Goal: Transaction & Acquisition: Purchase product/service

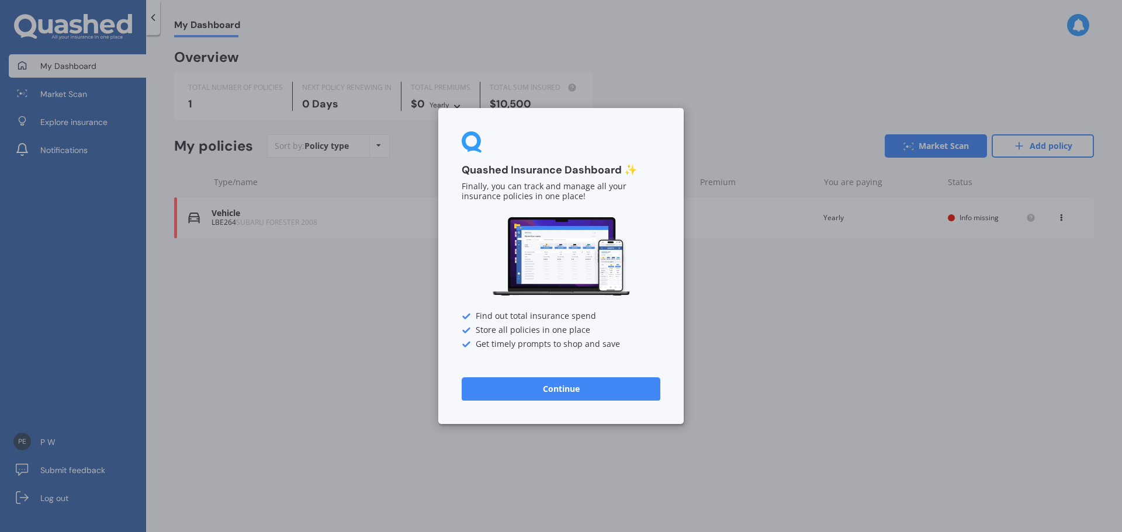
click at [541, 389] on button "Continue" at bounding box center [561, 389] width 199 height 23
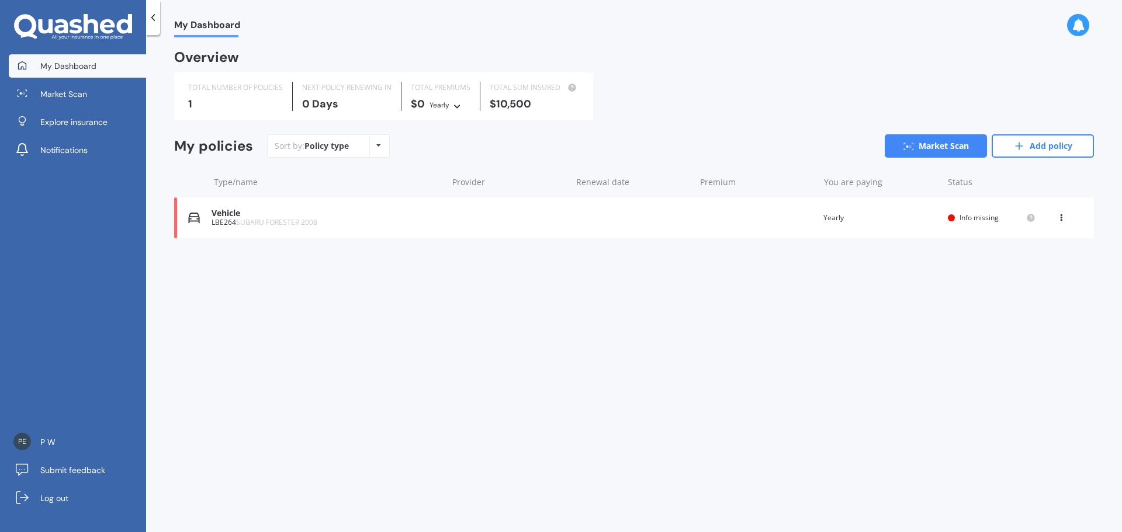
click at [324, 282] on div "My Dashboard Overview TOTAL NUMBER OF POLICIES 1 NEXT POLICY RENEWING [DATE] TO…" at bounding box center [634, 285] width 976 height 497
click at [1059, 215] on icon at bounding box center [1061, 215] width 8 height 7
click at [1022, 268] on div "Delete" at bounding box center [1036, 263] width 116 height 23
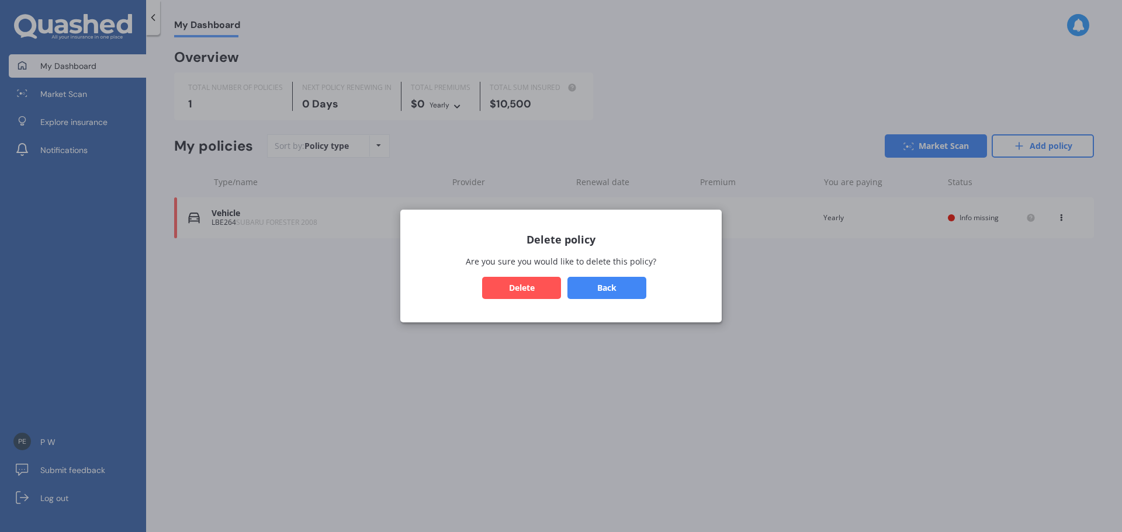
click at [503, 295] on button "Delete" at bounding box center [521, 288] width 79 height 22
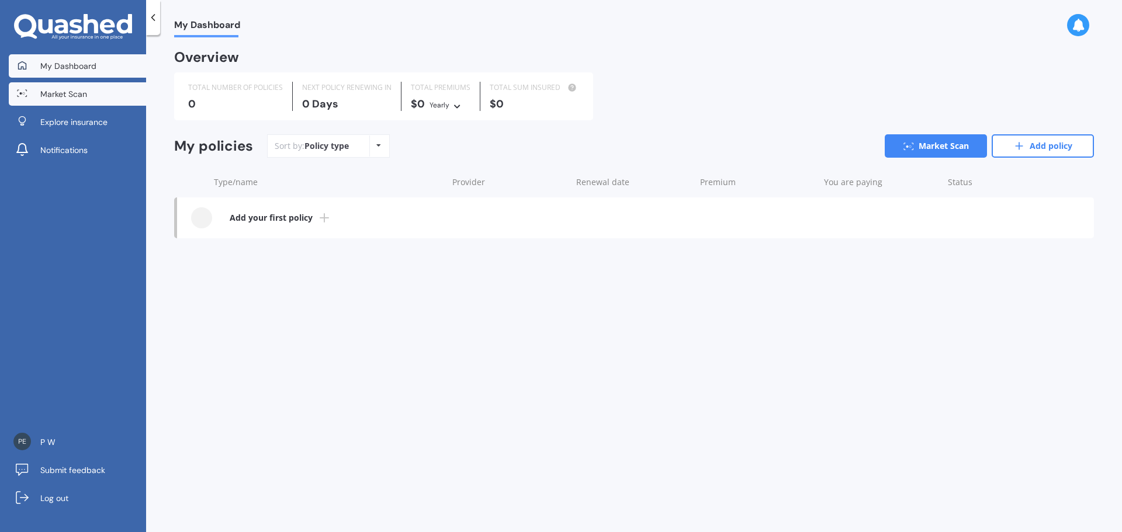
click at [60, 101] on link "Market Scan" at bounding box center [77, 93] width 137 height 23
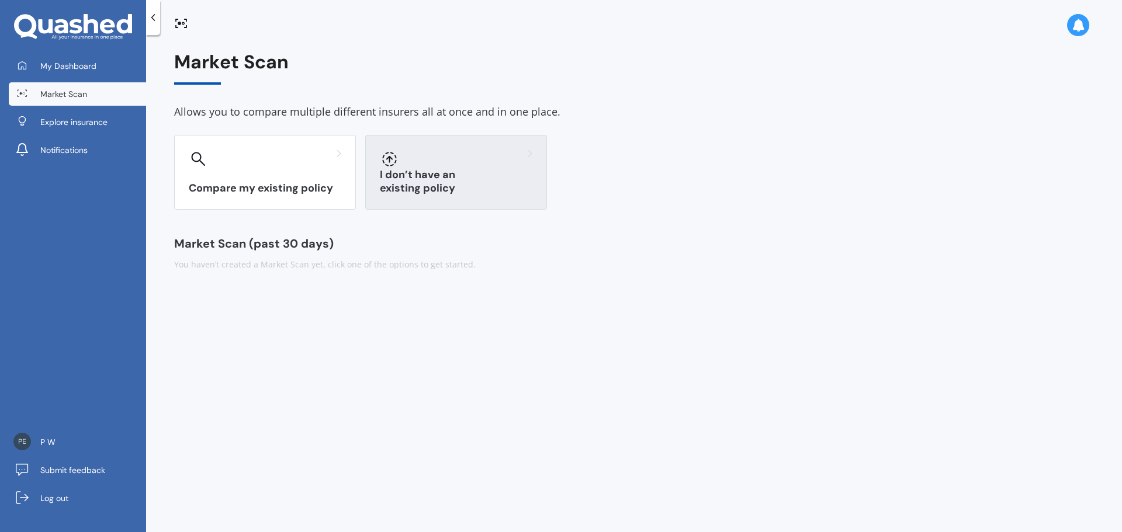
click at [479, 187] on h3 "I don’t have an existing policy" at bounding box center [456, 181] width 153 height 27
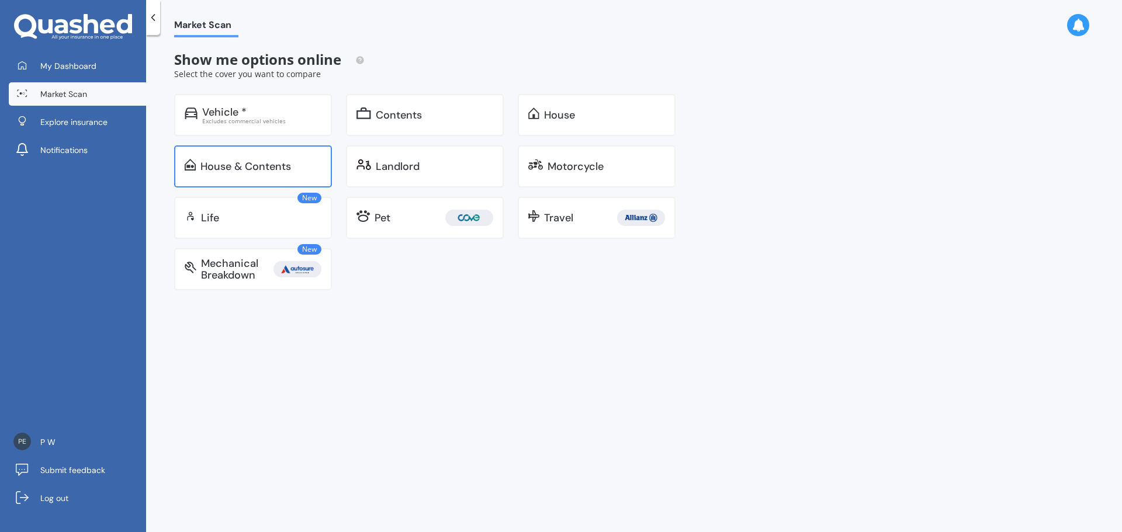
click at [212, 161] on div "House & Contents" at bounding box center [245, 167] width 91 height 12
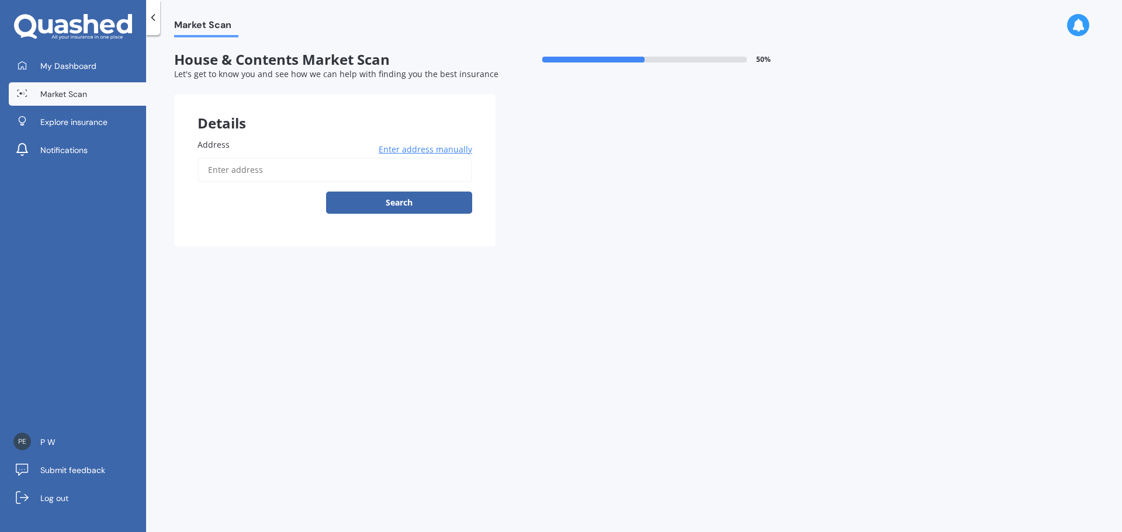
click at [238, 179] on input "Address" at bounding box center [335, 170] width 275 height 25
type input "[STREET_ADDRESS][PERSON_NAME]"
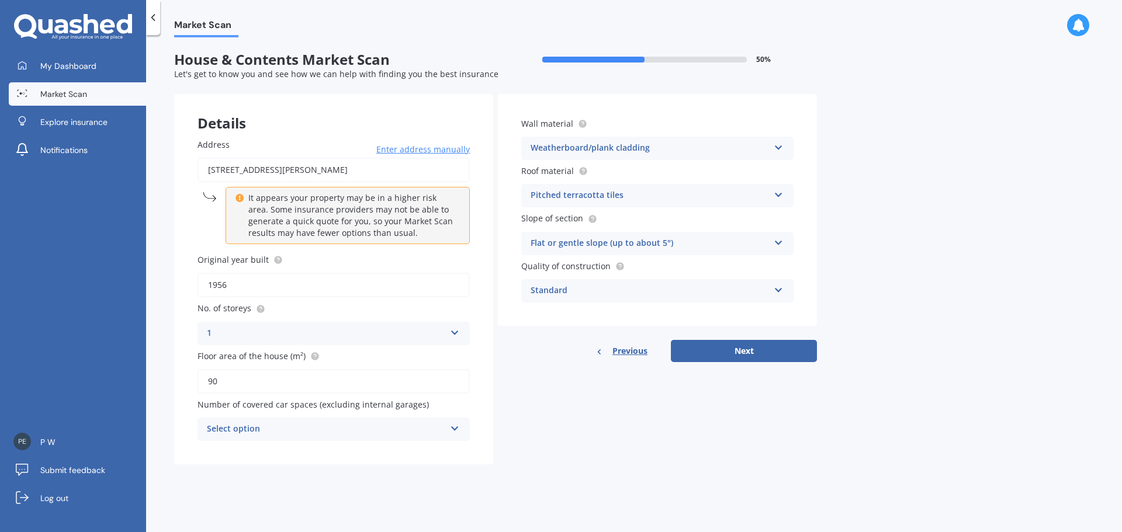
click at [242, 284] on input "1956" at bounding box center [334, 285] width 272 height 25
click at [325, 431] on div "Select option" at bounding box center [326, 430] width 238 height 14
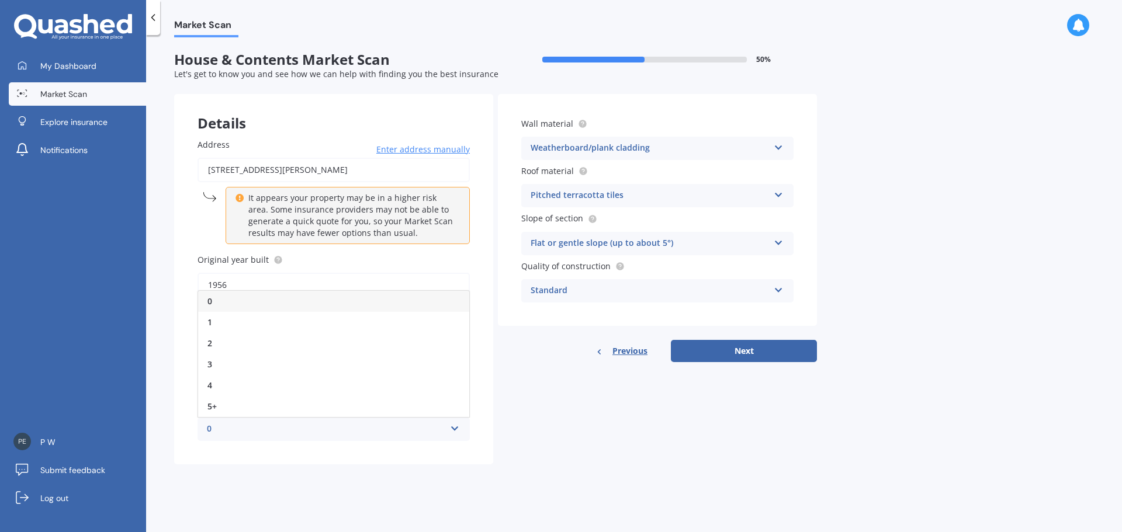
click at [548, 477] on div "Market Scan House & Contents Market Scan 50 % Let's get to know you and see how…" at bounding box center [634, 285] width 976 height 497
click at [452, 429] on icon at bounding box center [455, 427] width 10 height 8
click at [219, 324] on div "1" at bounding box center [333, 322] width 271 height 21
click at [592, 184] on div "Roof material Pitched terracotta tiles Flat fibre cement Flat membrane Flat met…" at bounding box center [657, 186] width 272 height 43
click at [588, 195] on div "Pitched terracotta tiles" at bounding box center [650, 196] width 238 height 14
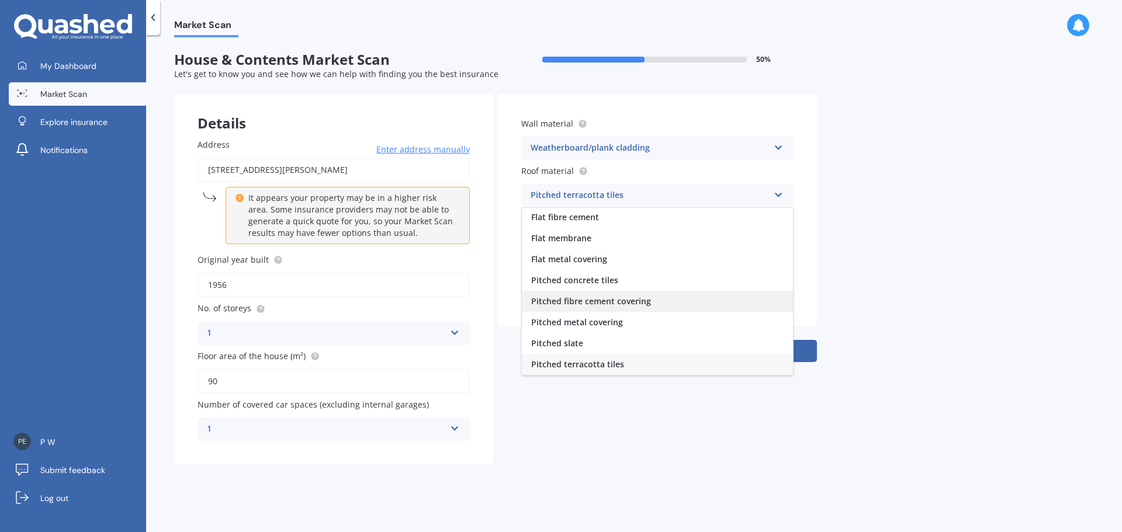
scroll to position [43, 0]
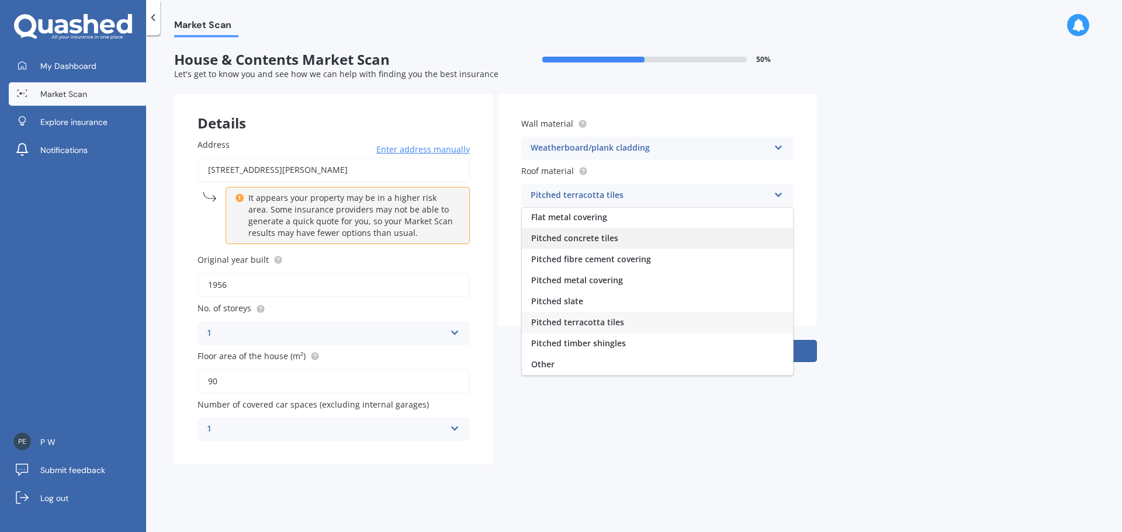
click at [575, 240] on span "Pitched concrete tiles" at bounding box center [574, 238] width 87 height 11
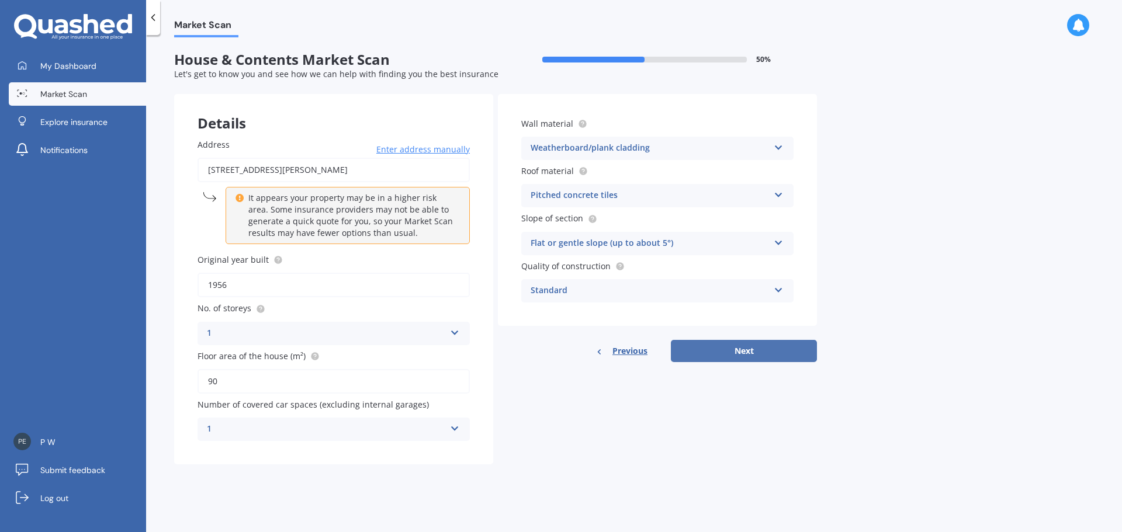
click at [751, 354] on button "Next" at bounding box center [744, 351] width 146 height 22
select select "29"
select select "03"
select select "1990"
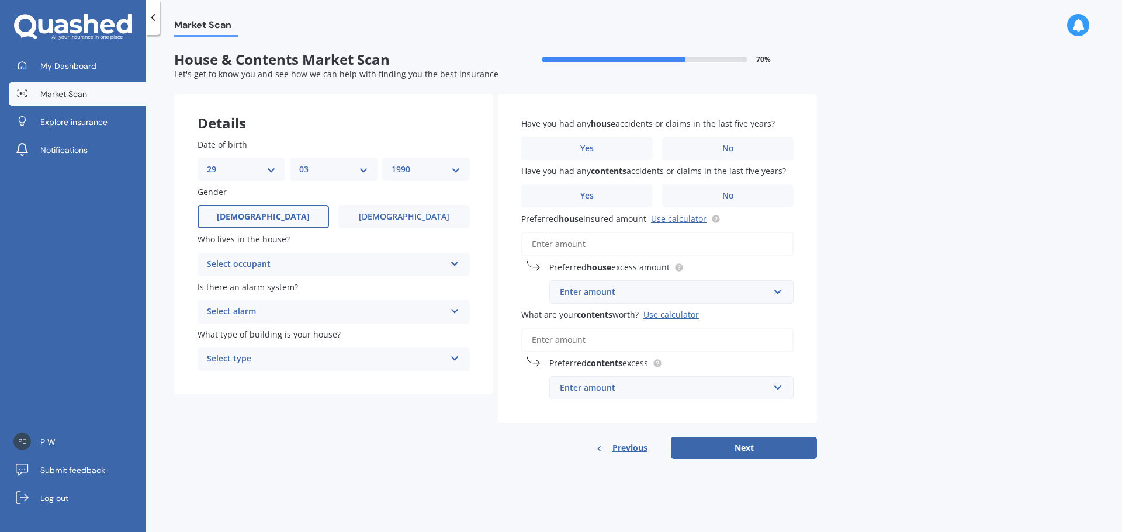
click at [307, 269] on div "Select occupant" at bounding box center [326, 265] width 238 height 14
click at [247, 287] on div "Owner" at bounding box center [333, 287] width 271 height 21
click at [272, 314] on div "Select alarm" at bounding box center [326, 312] width 238 height 14
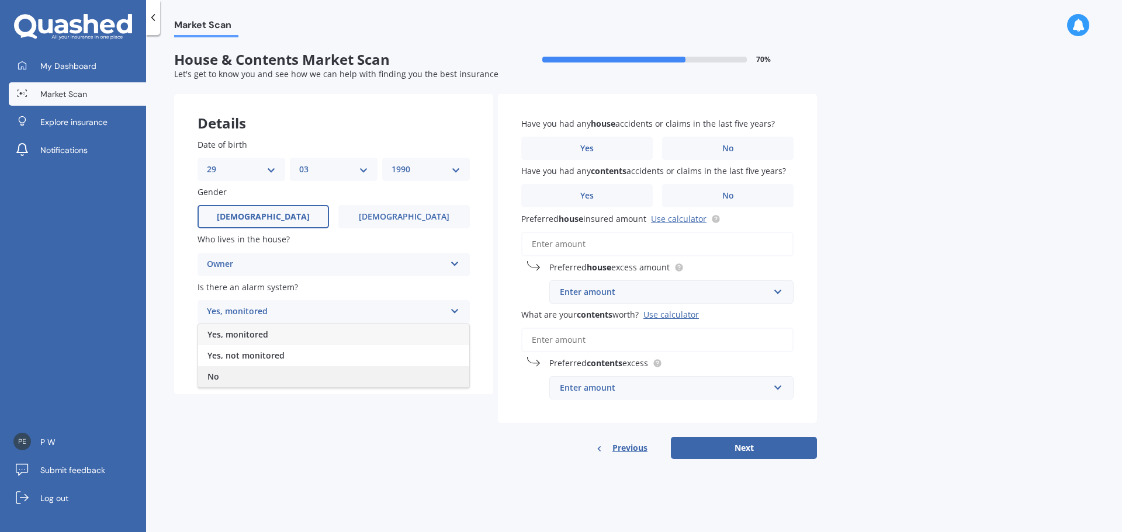
click at [215, 371] on div "No" at bounding box center [333, 376] width 271 height 21
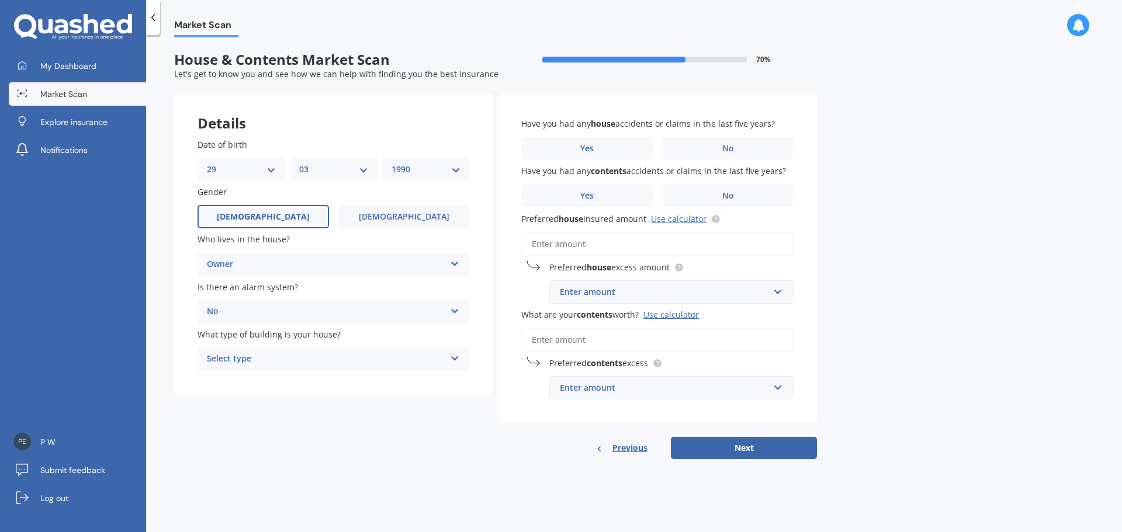
click at [262, 358] on div "Select type" at bounding box center [326, 359] width 238 height 14
click at [251, 385] on span "Freestanding" at bounding box center [234, 381] width 52 height 11
click at [565, 152] on label "Yes" at bounding box center [587, 148] width 132 height 23
click at [0, 0] on input "Yes" at bounding box center [0, 0] width 0 height 0
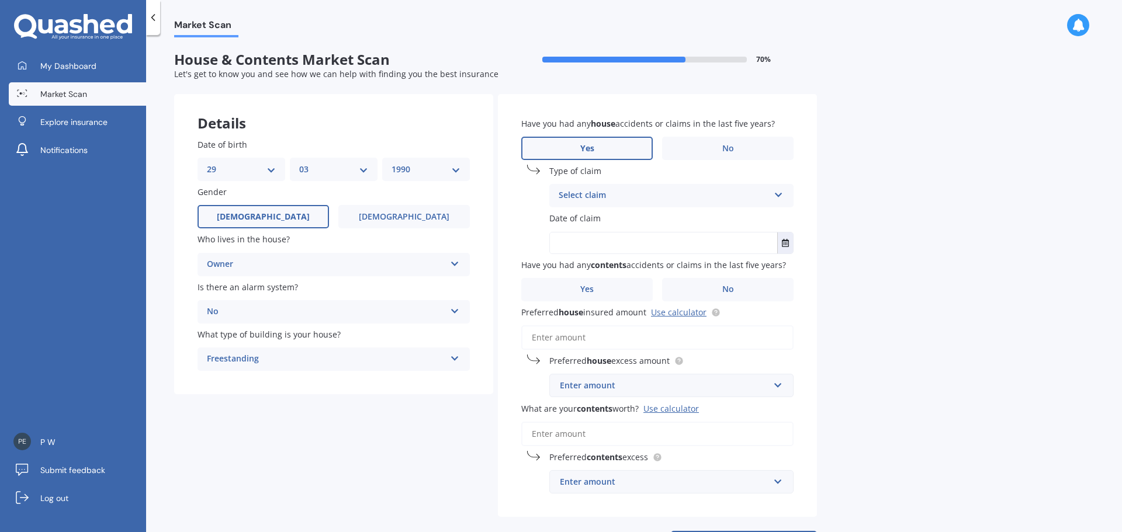
click at [645, 200] on div "Select claim" at bounding box center [664, 196] width 210 height 14
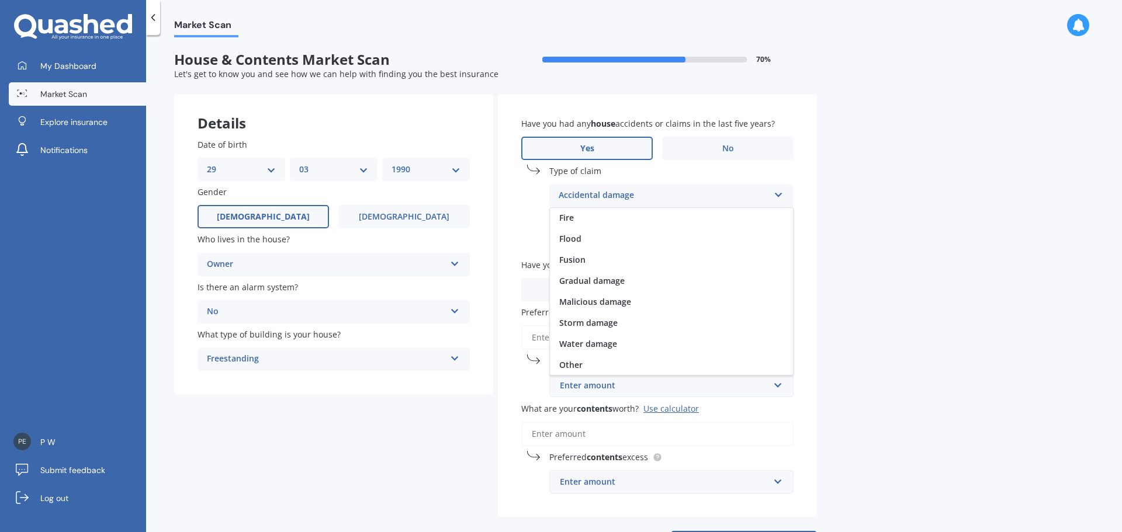
scroll to position [85, 0]
click at [580, 327] on span "Storm damage" at bounding box center [588, 322] width 58 height 11
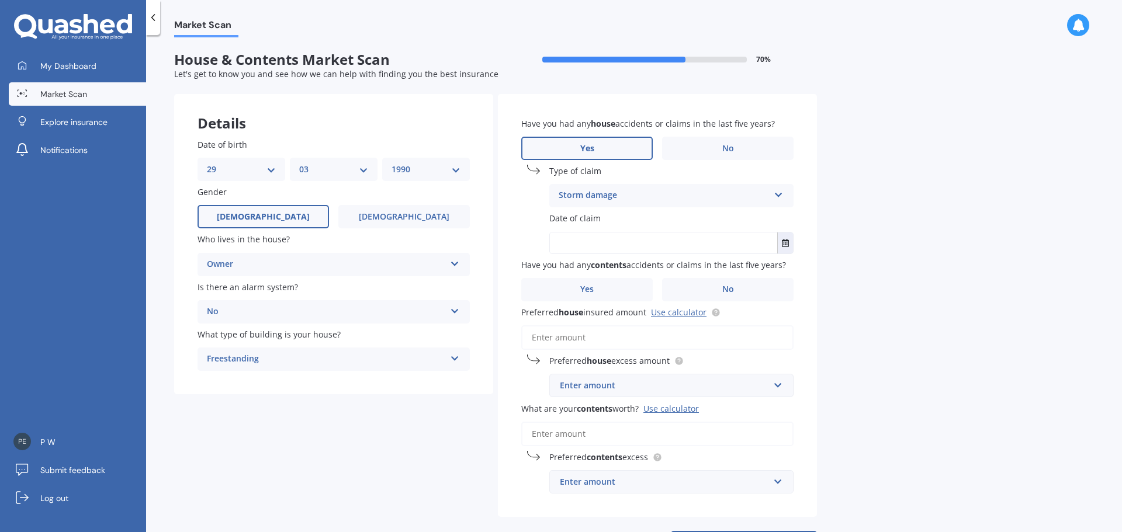
click at [578, 244] on input "text" at bounding box center [663, 243] width 227 height 21
click at [786, 249] on button "Select date" at bounding box center [785, 243] width 16 height 21
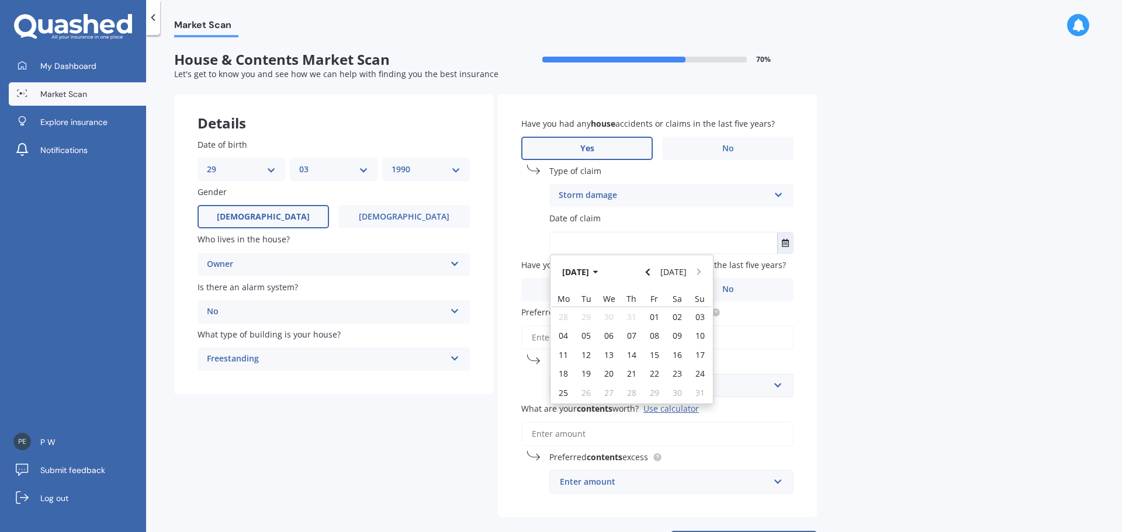
click at [609, 248] on input "text" at bounding box center [663, 243] width 227 height 21
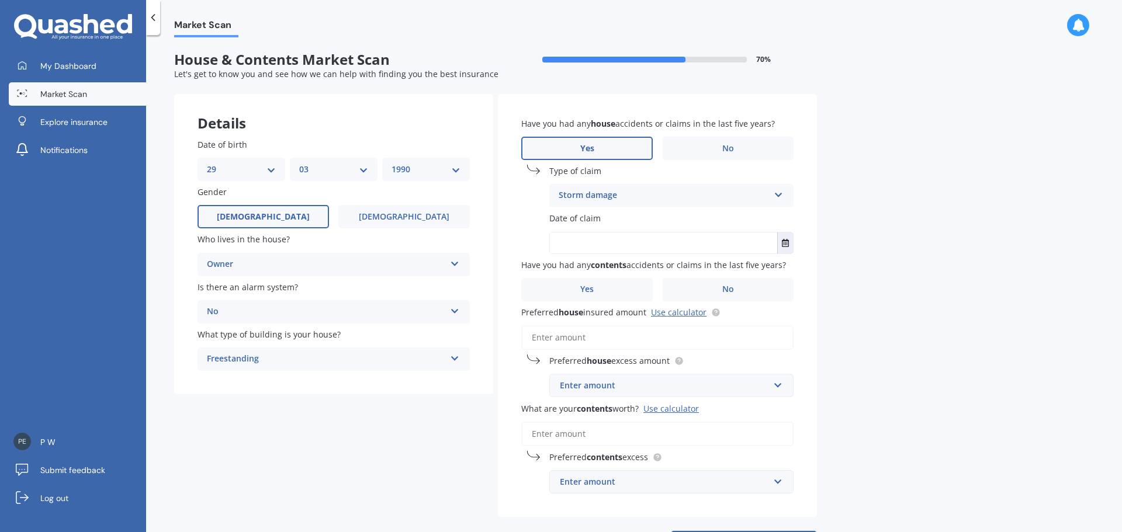
click at [594, 238] on input "text" at bounding box center [663, 243] width 227 height 21
click at [786, 240] on icon "Select date" at bounding box center [785, 243] width 7 height 8
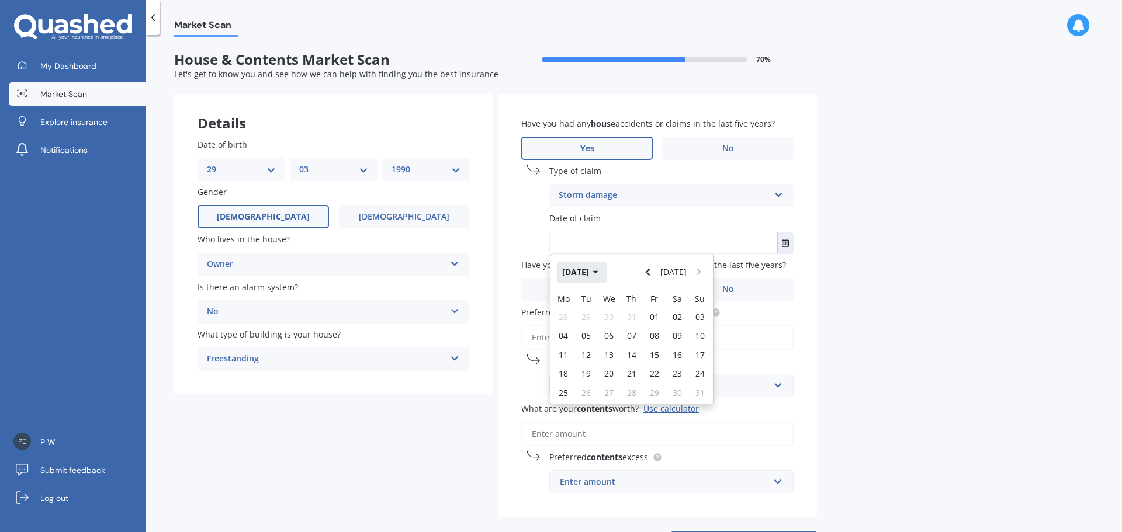
click at [599, 273] on button "[DATE]" at bounding box center [582, 272] width 50 height 21
click at [582, 271] on button "2025" at bounding box center [578, 272] width 42 height 21
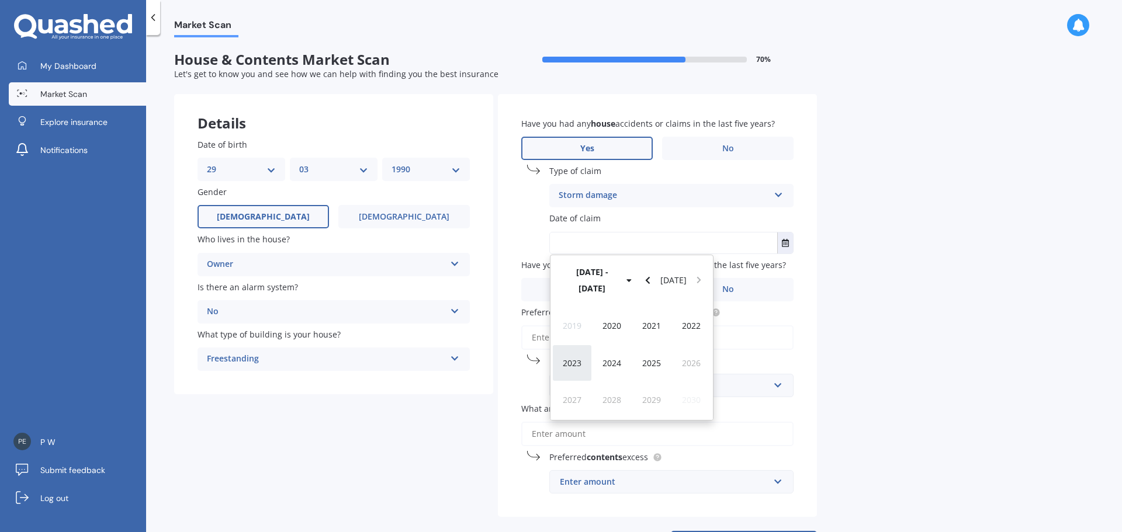
click at [575, 358] on span "2023" at bounding box center [572, 363] width 19 height 11
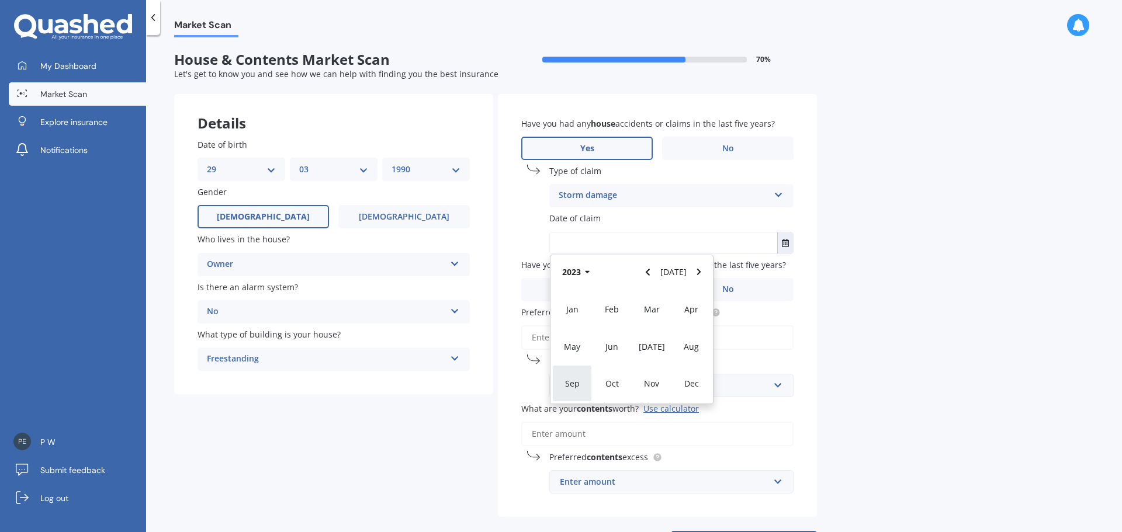
click at [565, 383] on span "Sep" at bounding box center [572, 383] width 15 height 11
click at [655, 317] on span "01" at bounding box center [654, 317] width 9 height 11
type input "[DATE]"
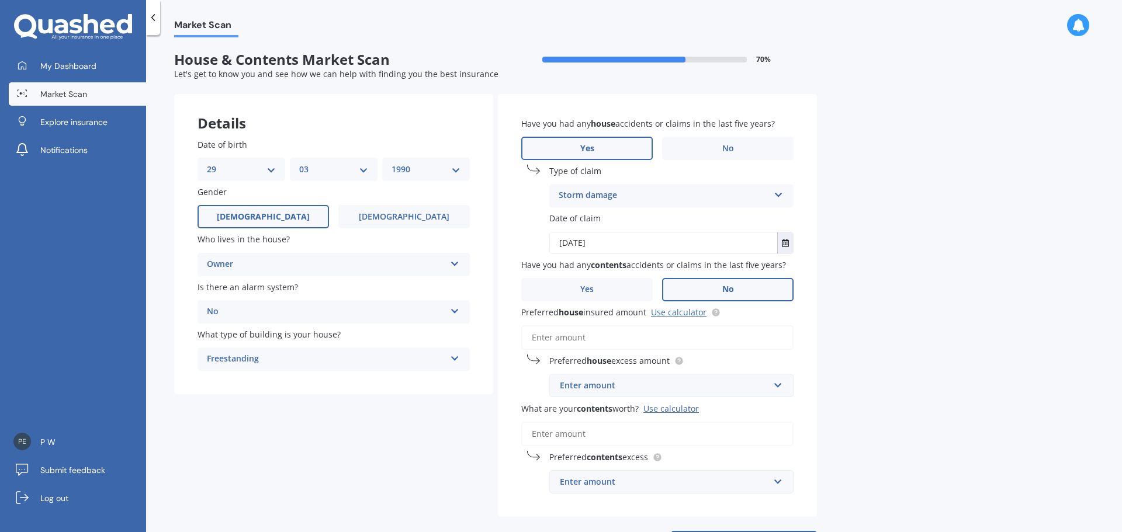
click at [725, 292] on span "No" at bounding box center [728, 290] width 12 height 10
click at [0, 0] on input "No" at bounding box center [0, 0] width 0 height 0
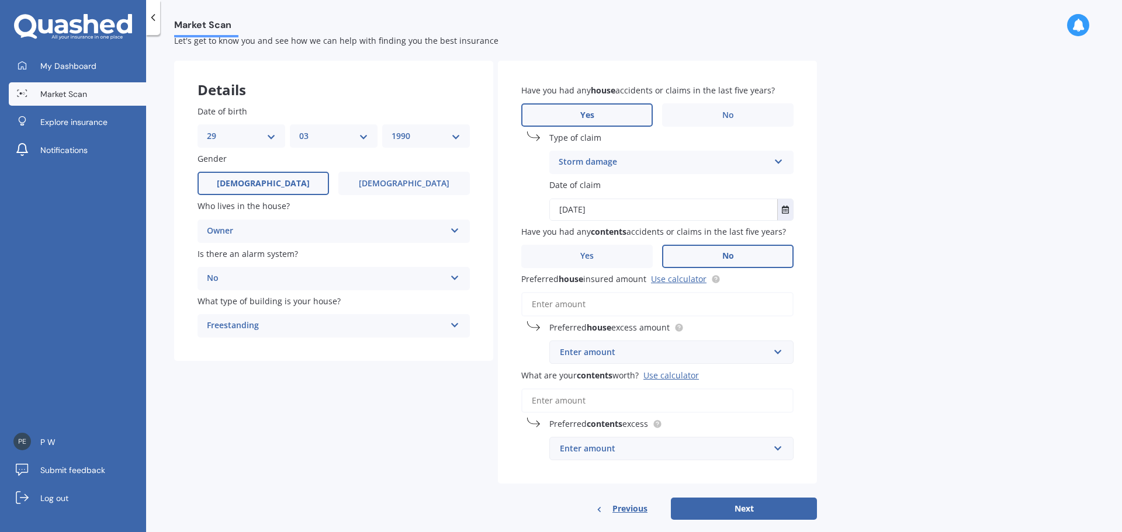
scroll to position [51, 0]
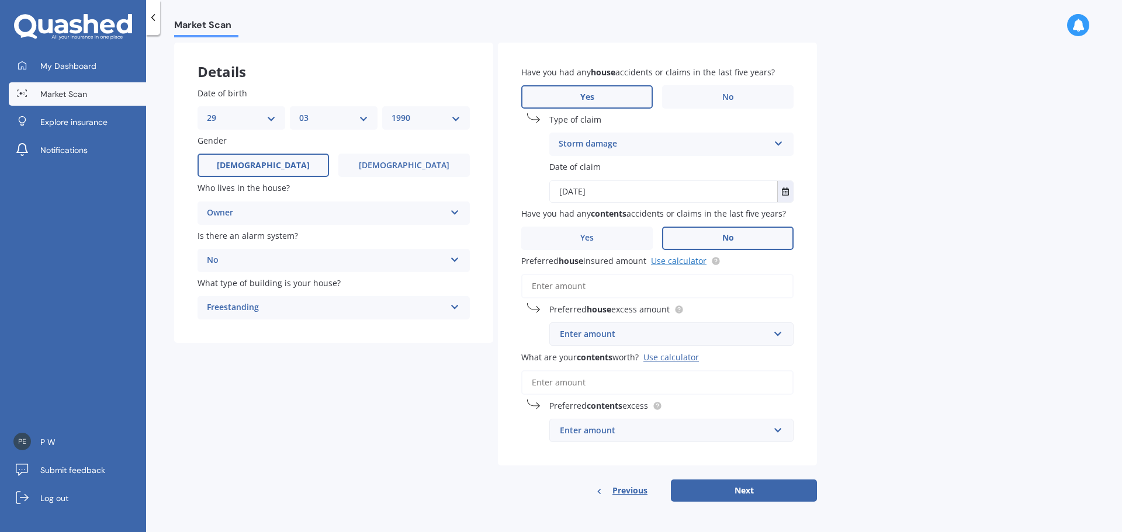
click at [657, 262] on link "Use calculator" at bounding box center [679, 260] width 56 height 11
click at [569, 332] on div "Enter amount" at bounding box center [664, 334] width 209 height 13
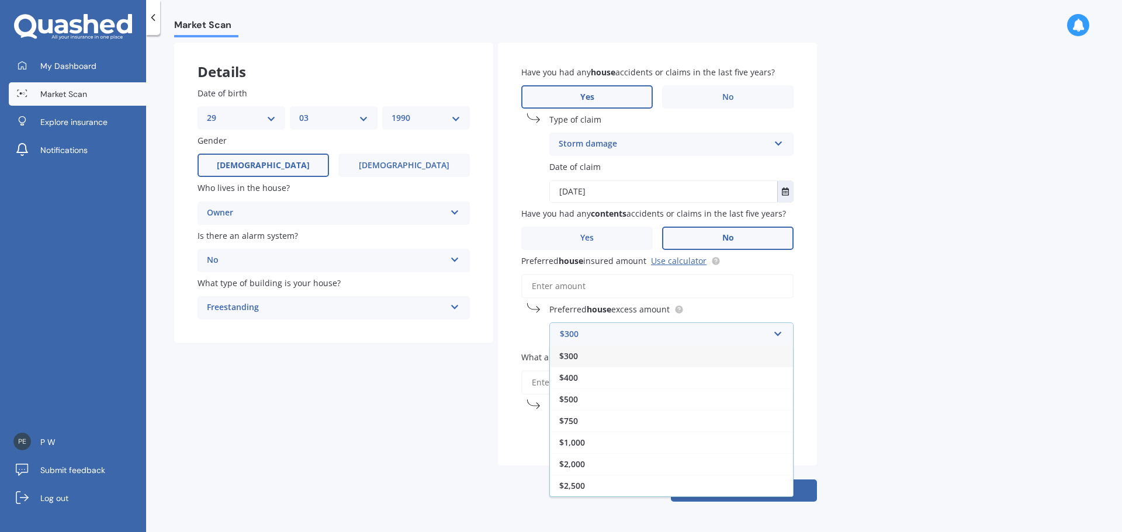
click at [578, 293] on input "Preferred house insured amount Use calculator" at bounding box center [657, 286] width 272 height 25
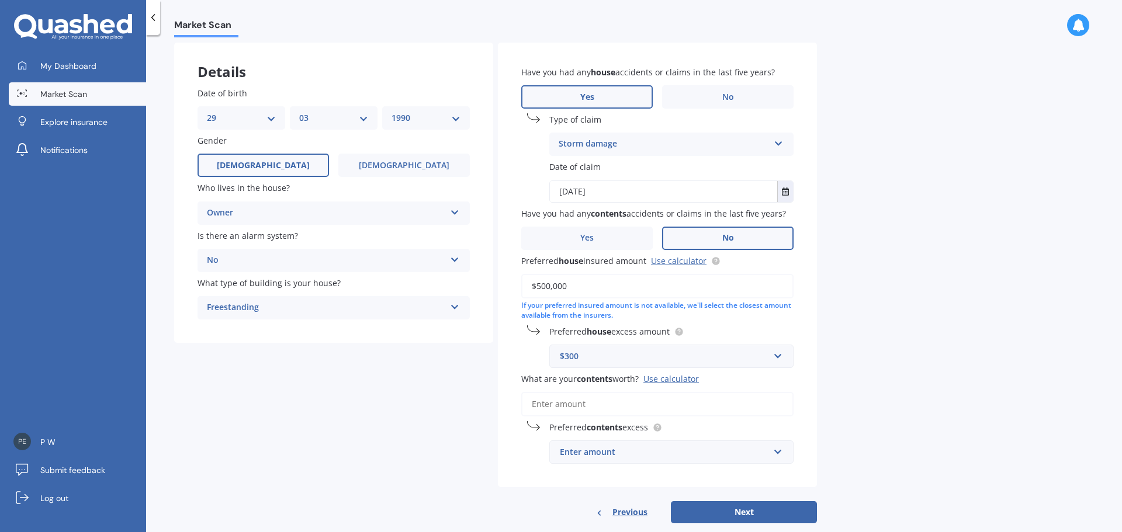
type input "$500,000"
click at [862, 295] on div "Market Scan House & Contents Market Scan 70 % Let's get to know you and see how…" at bounding box center [634, 285] width 976 height 497
drag, startPoint x: 589, startPoint y: 357, endPoint x: 548, endPoint y: 361, distance: 41.1
click at [548, 361] on div "Preferred house excess amount $300 $300 $400 $500 $750 $1,000 $2,000 $2,500" at bounding box center [657, 347] width 272 height 43
click at [773, 355] on input "text" at bounding box center [668, 356] width 234 height 22
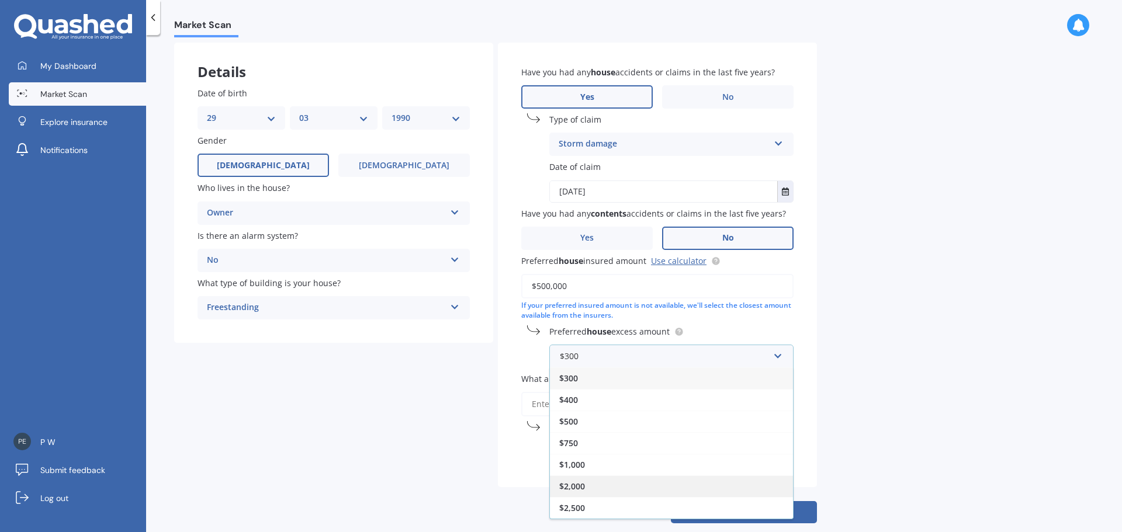
click at [587, 488] on div "$2,000" at bounding box center [671, 487] width 243 height 22
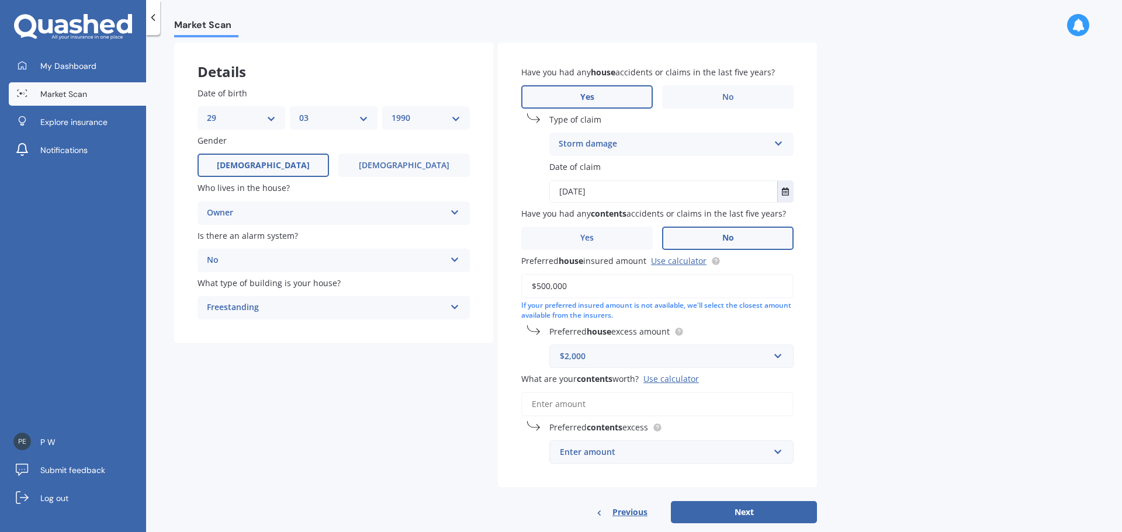
click at [907, 319] on div "Market Scan House & Contents Market Scan 70 % Let's get to know you and see how…" at bounding box center [634, 285] width 976 height 497
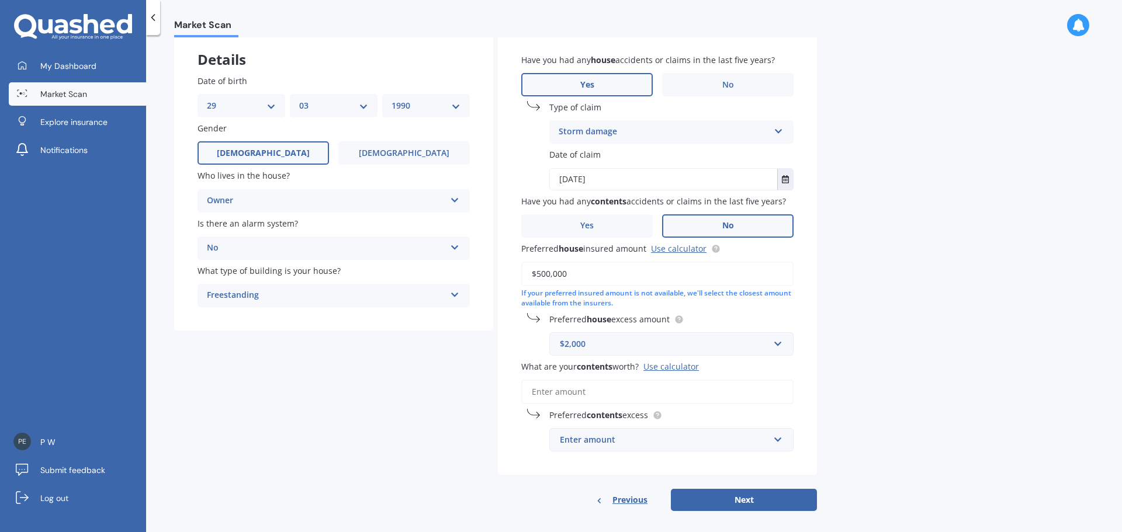
scroll to position [73, 0]
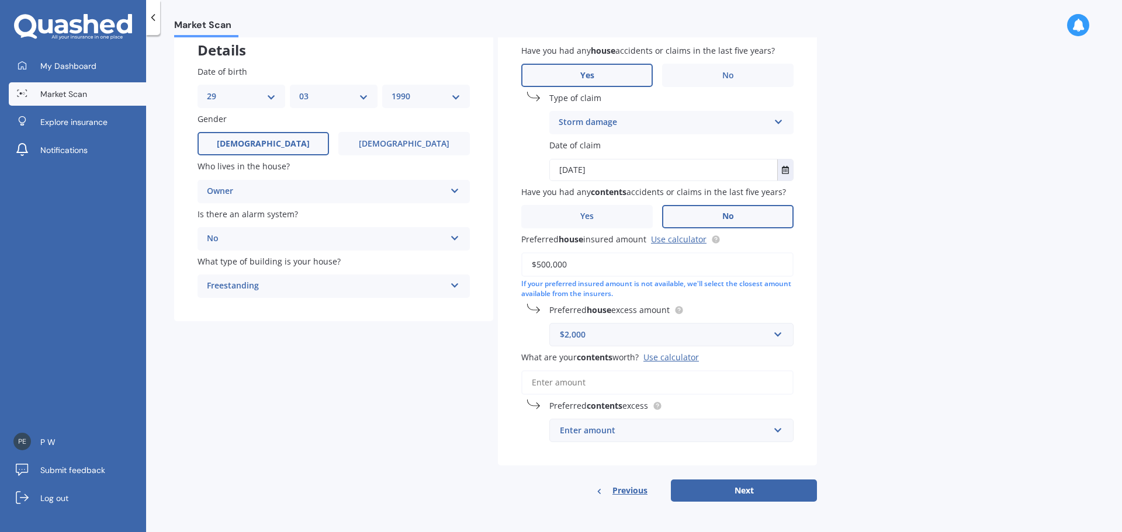
drag, startPoint x: 588, startPoint y: 388, endPoint x: 611, endPoint y: 374, distance: 26.8
click at [588, 388] on input "What are your contents worth? Use calculator" at bounding box center [657, 383] width 272 height 25
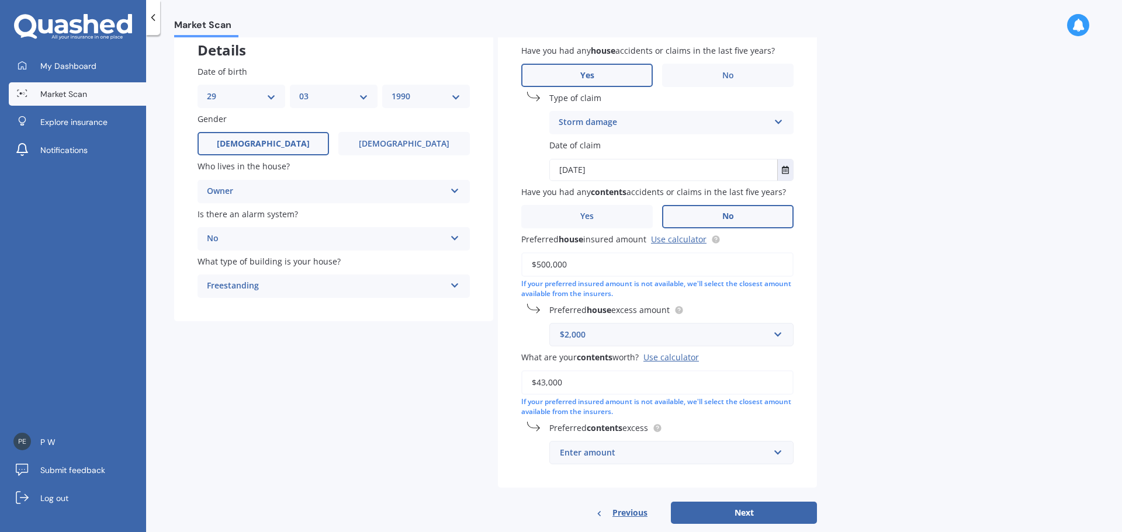
type input "$43,000"
click at [750, 472] on div "Have you had any house accidents or claims in the last five years? Yes No Type …" at bounding box center [657, 254] width 319 height 467
click at [742, 444] on input "text" at bounding box center [668, 453] width 234 height 22
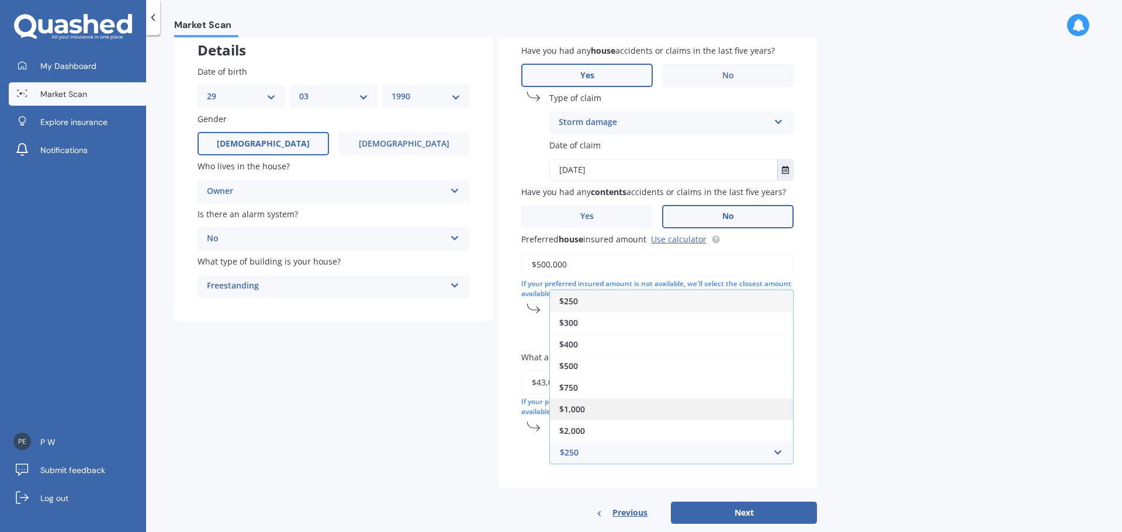
click at [575, 406] on span "$1,000" at bounding box center [572, 409] width 26 height 11
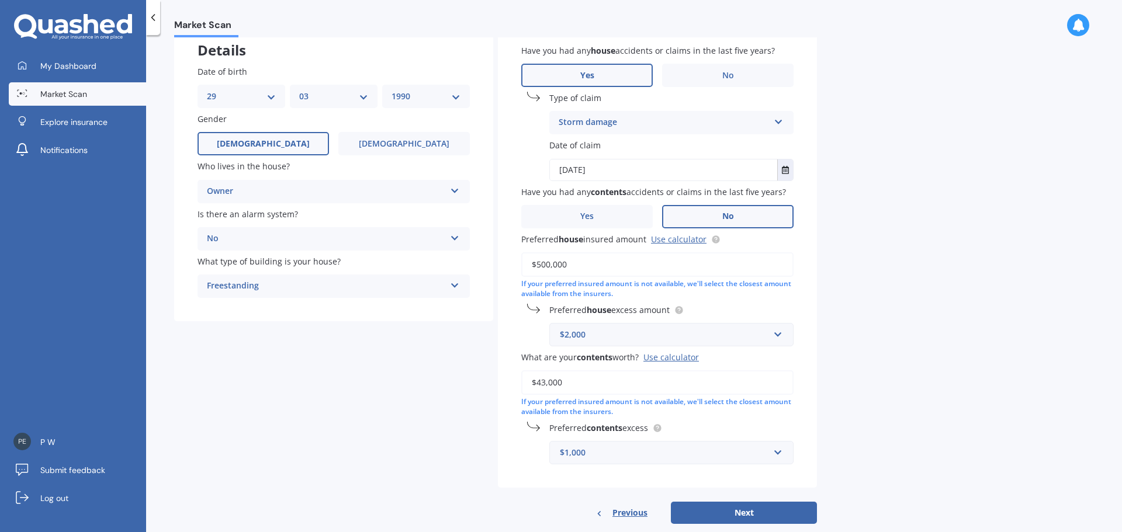
click at [907, 362] on div "Market Scan House & Contents Market Scan 70 % Let's get to know you and see how…" at bounding box center [634, 285] width 976 height 497
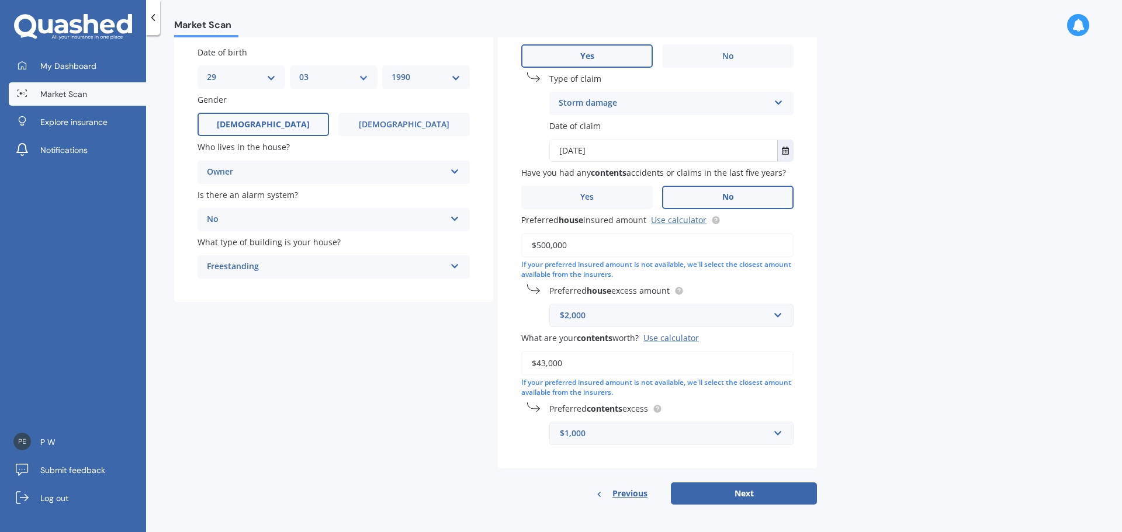
scroll to position [95, 0]
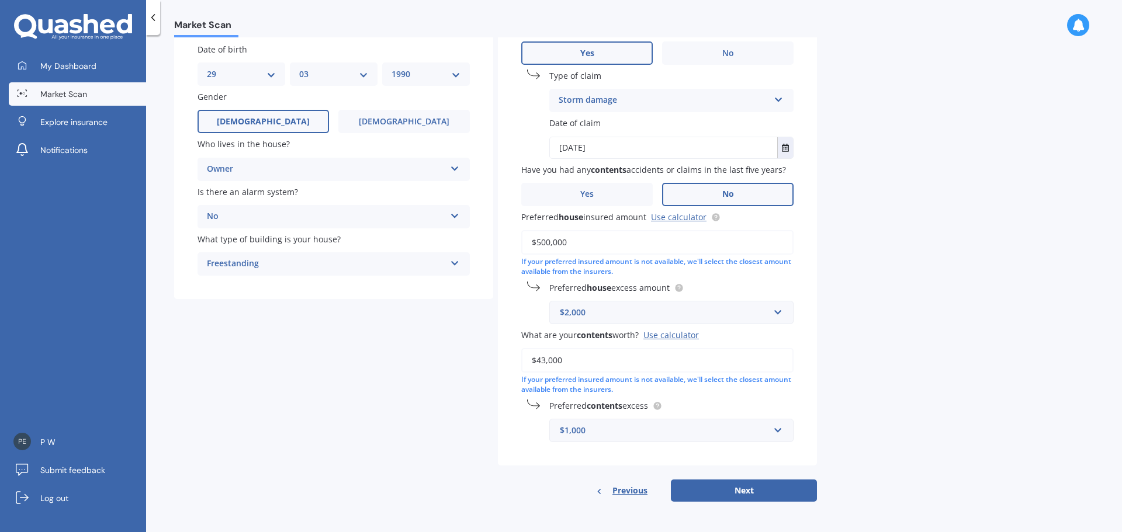
click at [724, 487] on button "Next" at bounding box center [744, 491] width 146 height 22
select select "29"
select select "03"
select select "1990"
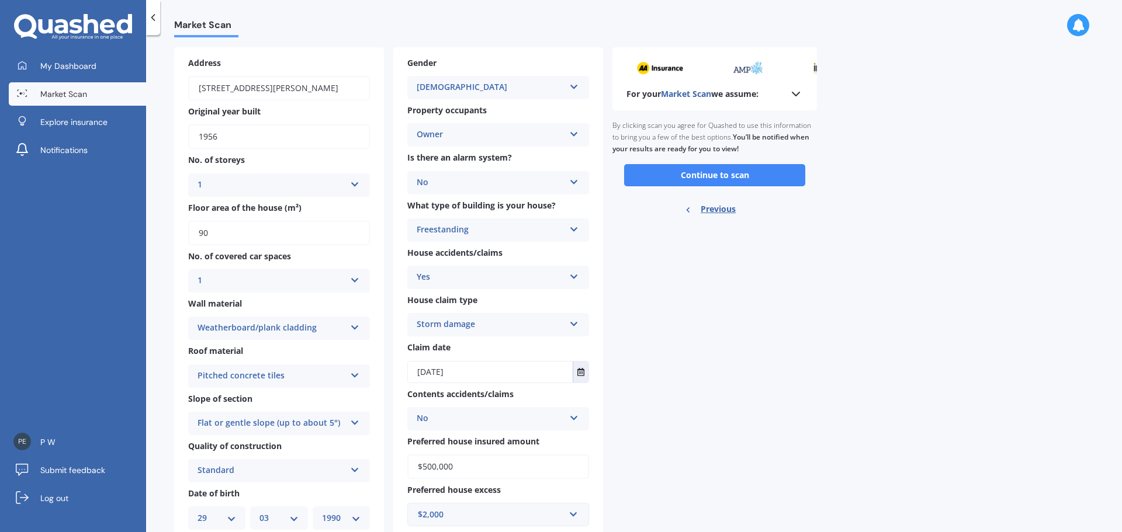
scroll to position [0, 0]
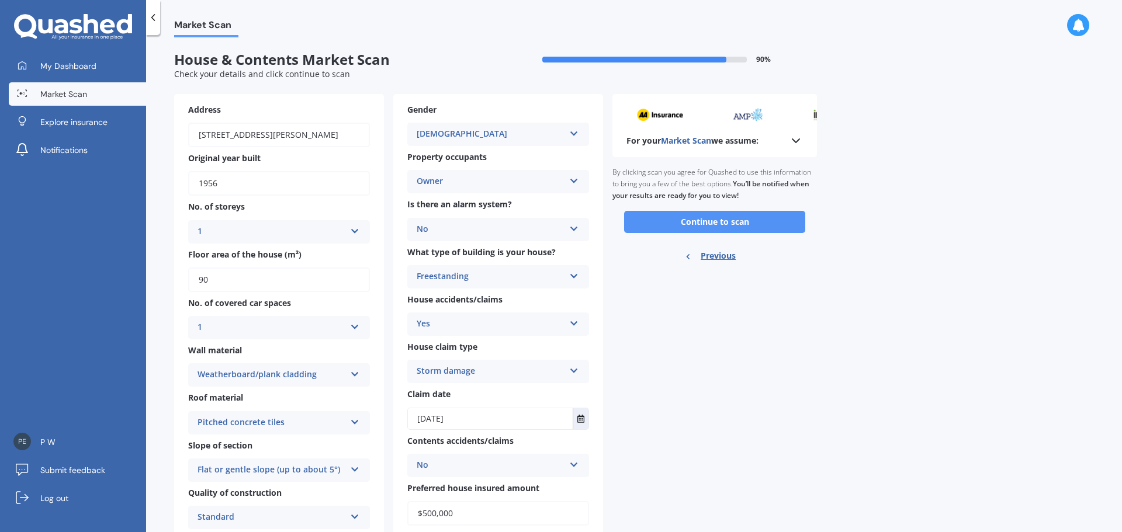
click at [720, 220] on button "Continue to scan" at bounding box center [714, 222] width 181 height 22
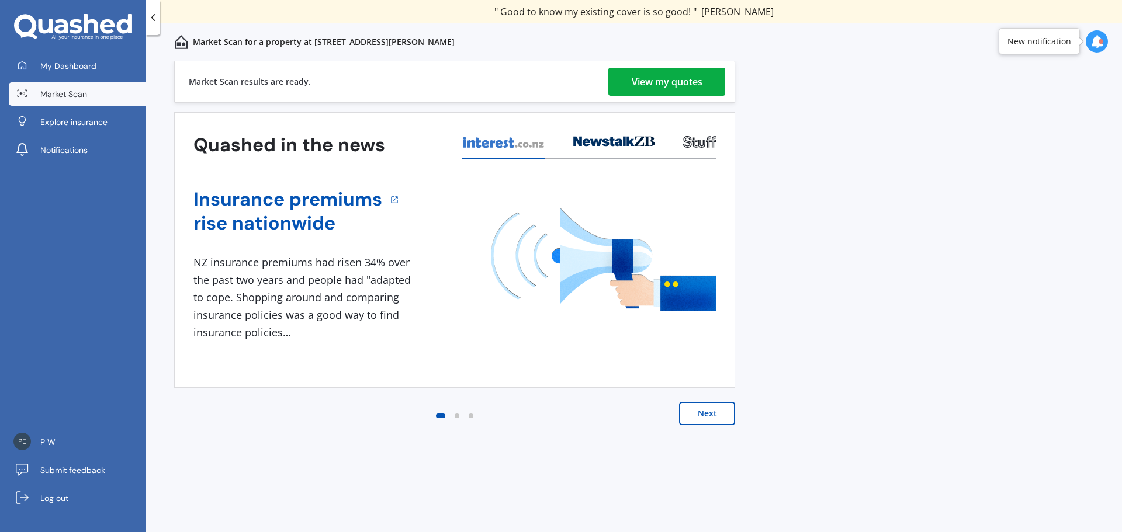
click at [643, 83] on div "View my quotes" at bounding box center [667, 82] width 71 height 28
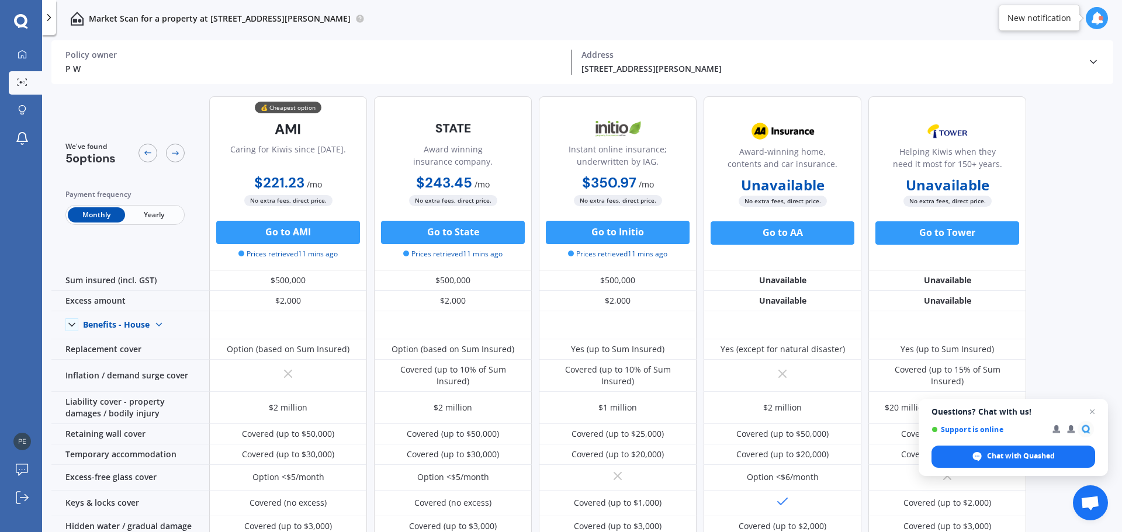
click at [153, 208] on span "Yearly" at bounding box center [153, 215] width 57 height 15
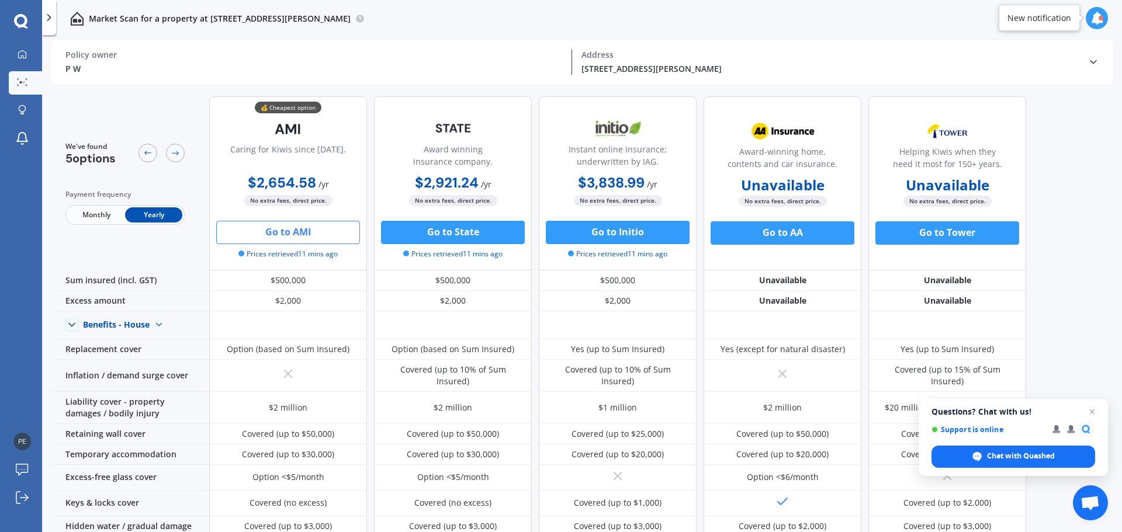
click at [278, 233] on button "Go to AMI" at bounding box center [288, 232] width 144 height 23
